Goal: Task Accomplishment & Management: Manage account settings

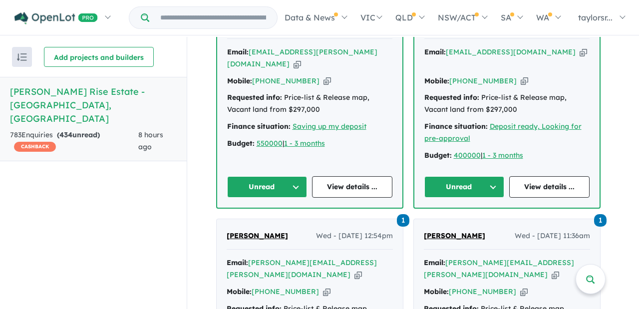
scroll to position [426, 0]
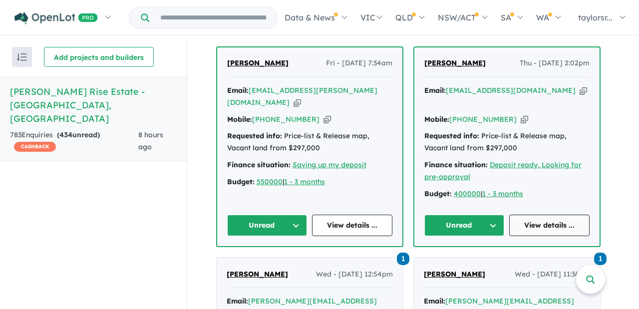
click at [550, 215] on link "View details ..." at bounding box center [549, 225] width 80 height 21
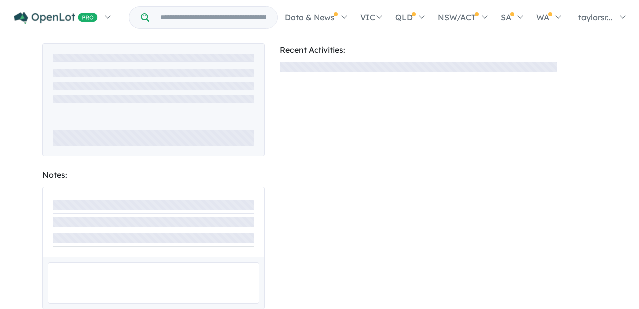
scroll to position [23, 0]
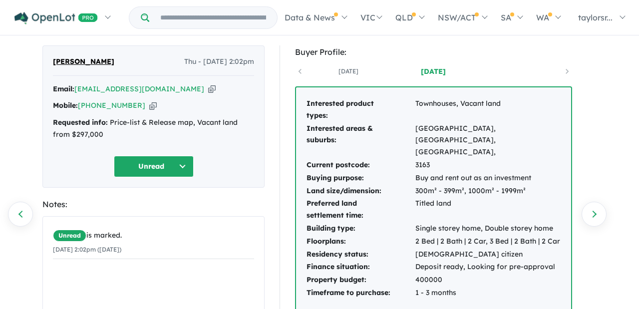
click at [184, 166] on button "Unread" at bounding box center [154, 166] width 80 height 21
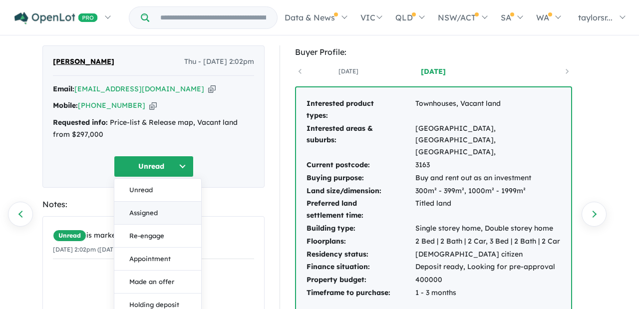
click at [143, 210] on button "Assigned" at bounding box center [157, 213] width 87 height 23
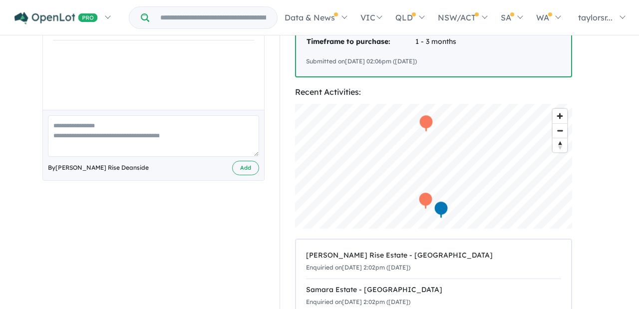
scroll to position [291, 0]
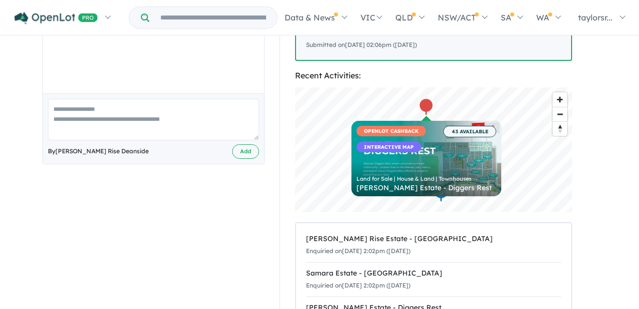
click at [141, 124] on textarea at bounding box center [153, 119] width 211 height 41
paste textarea "**********"
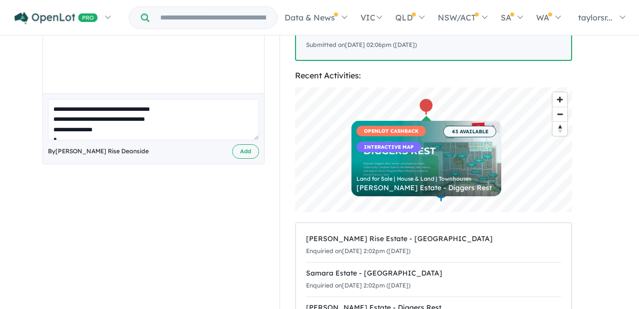
scroll to position [361, 0]
type textarea "**********"
click at [250, 152] on button "Add" at bounding box center [245, 151] width 27 height 14
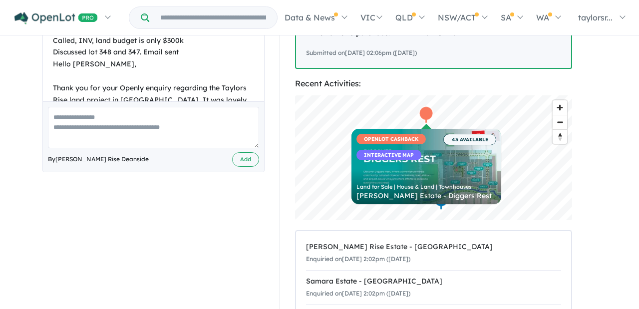
scroll to position [0, 0]
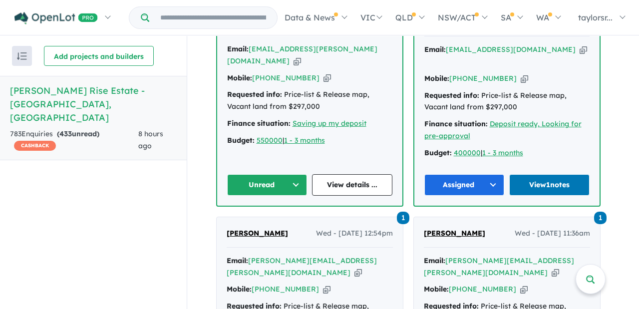
scroll to position [478, 0]
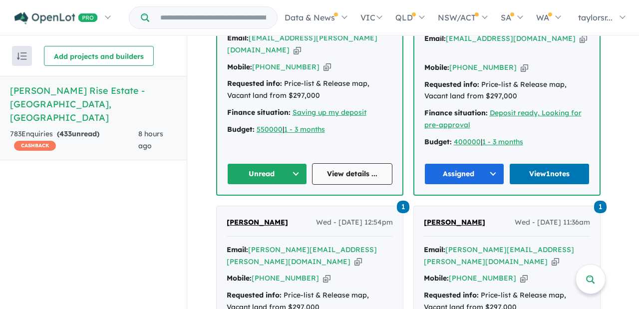
click at [346, 163] on link "View details ..." at bounding box center [352, 173] width 80 height 21
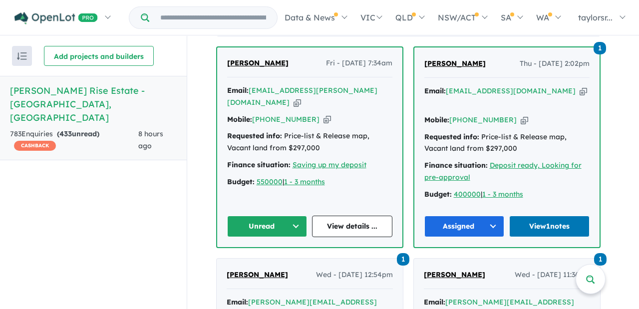
scroll to position [220, 0]
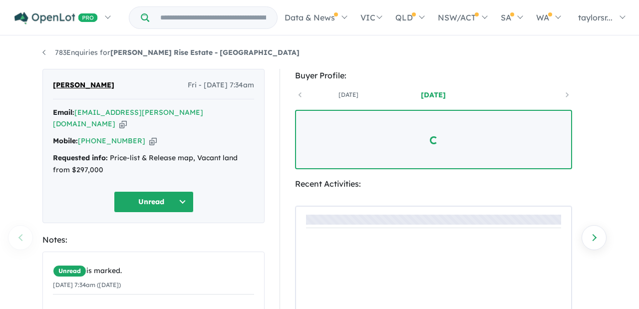
click at [180, 191] on button "Unread" at bounding box center [154, 201] width 80 height 21
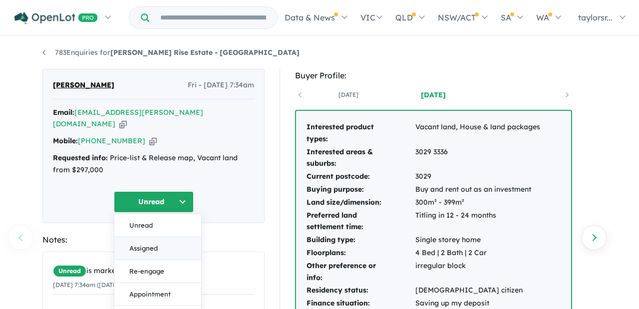
click at [146, 237] on button "Assigned" at bounding box center [157, 248] width 87 height 23
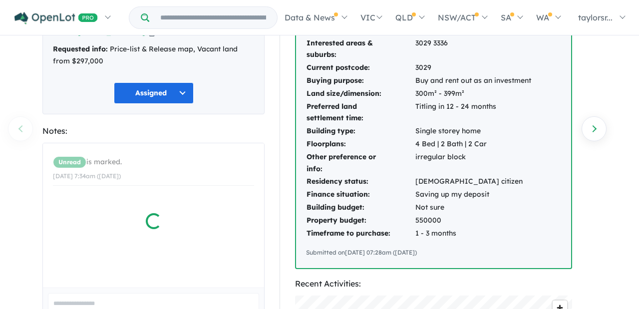
scroll to position [151, 0]
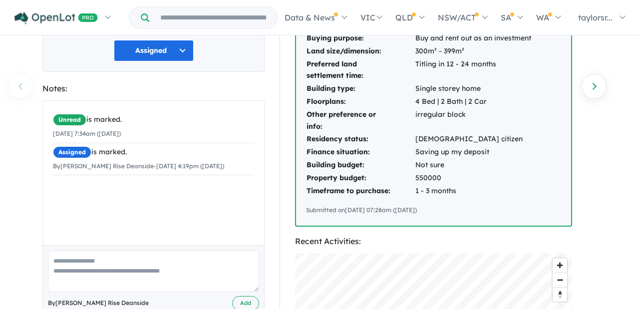
click at [101, 251] on textarea at bounding box center [153, 271] width 211 height 41
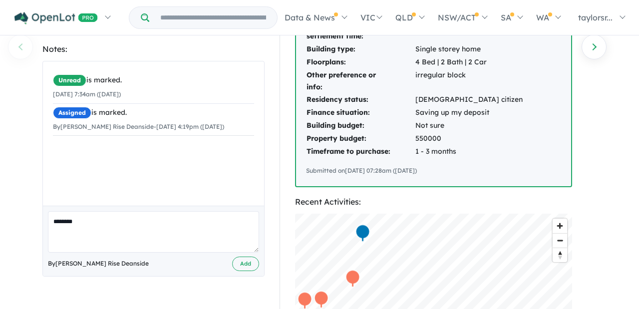
paste textarea "**********"
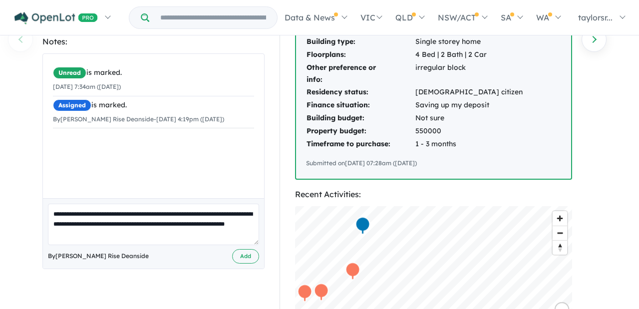
scroll to position [200, 0]
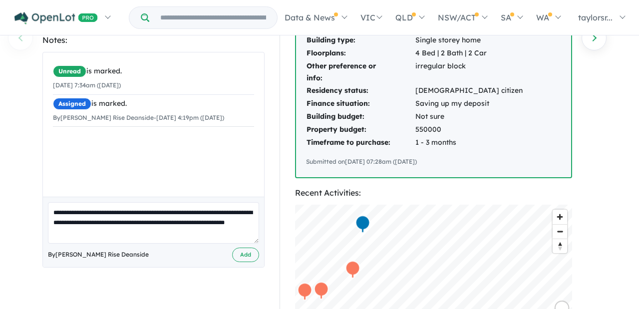
click at [136, 227] on textarea "**********" at bounding box center [153, 222] width 211 height 41
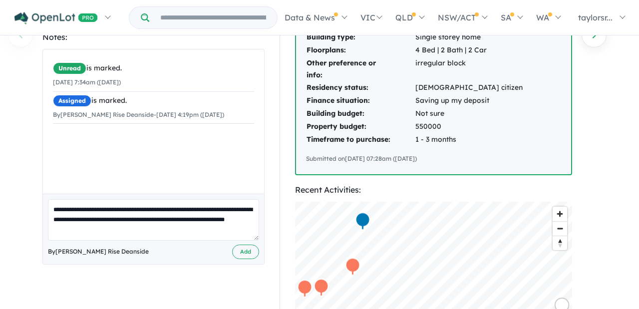
scroll to position [204, 0]
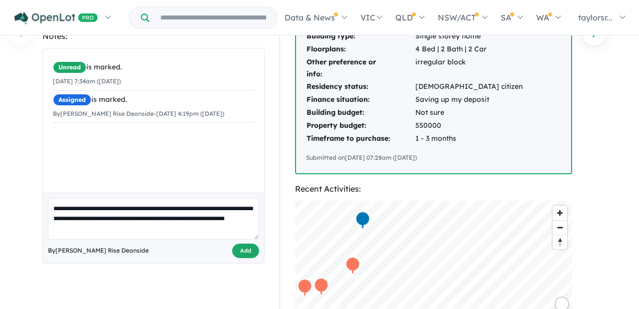
type textarea "**********"
click at [245, 244] on button "Add" at bounding box center [245, 251] width 27 height 14
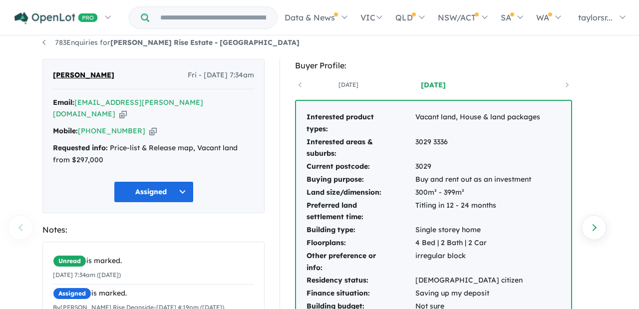
scroll to position [0, 0]
